Goal: Check status: Check status

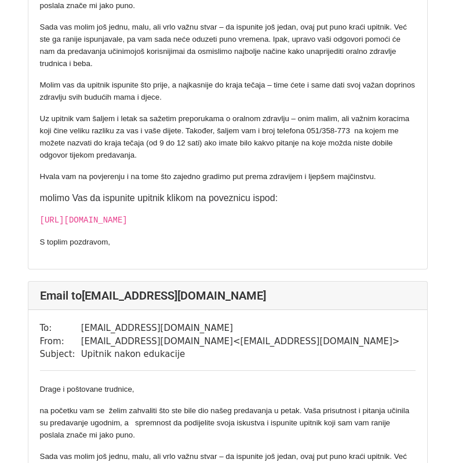
scroll to position [232, 0]
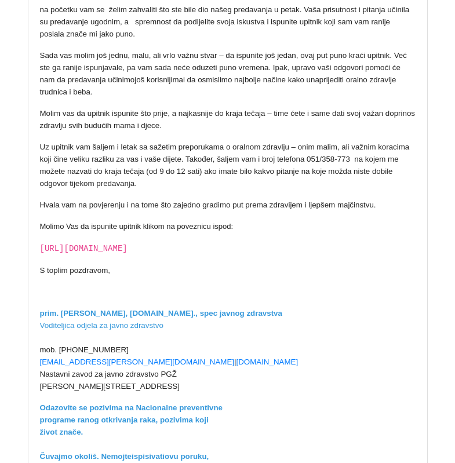
scroll to position [232, 0]
